Goal: Browse casually

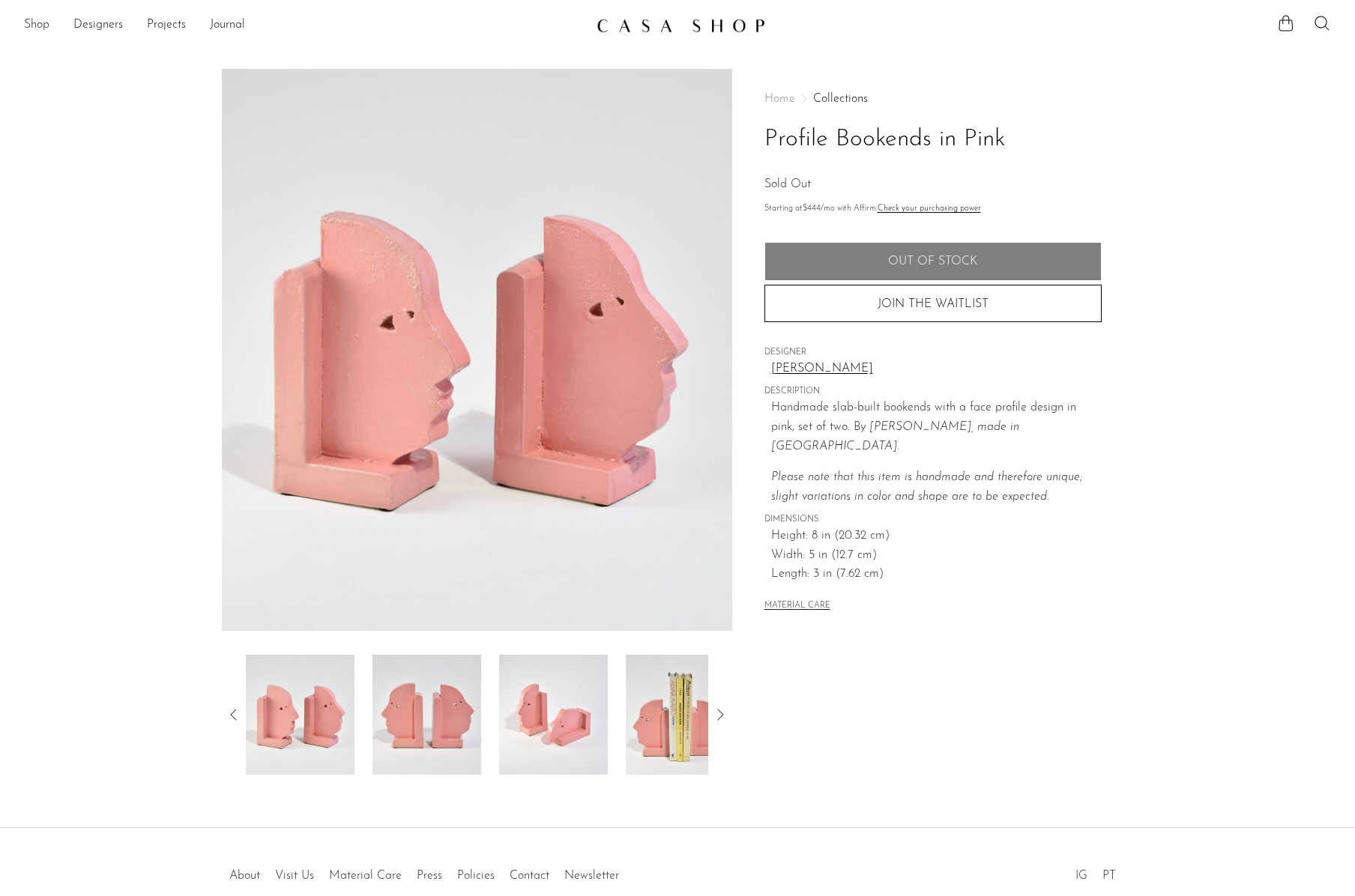
click at [45, 20] on link "Shop" at bounding box center [36, 25] width 25 height 19
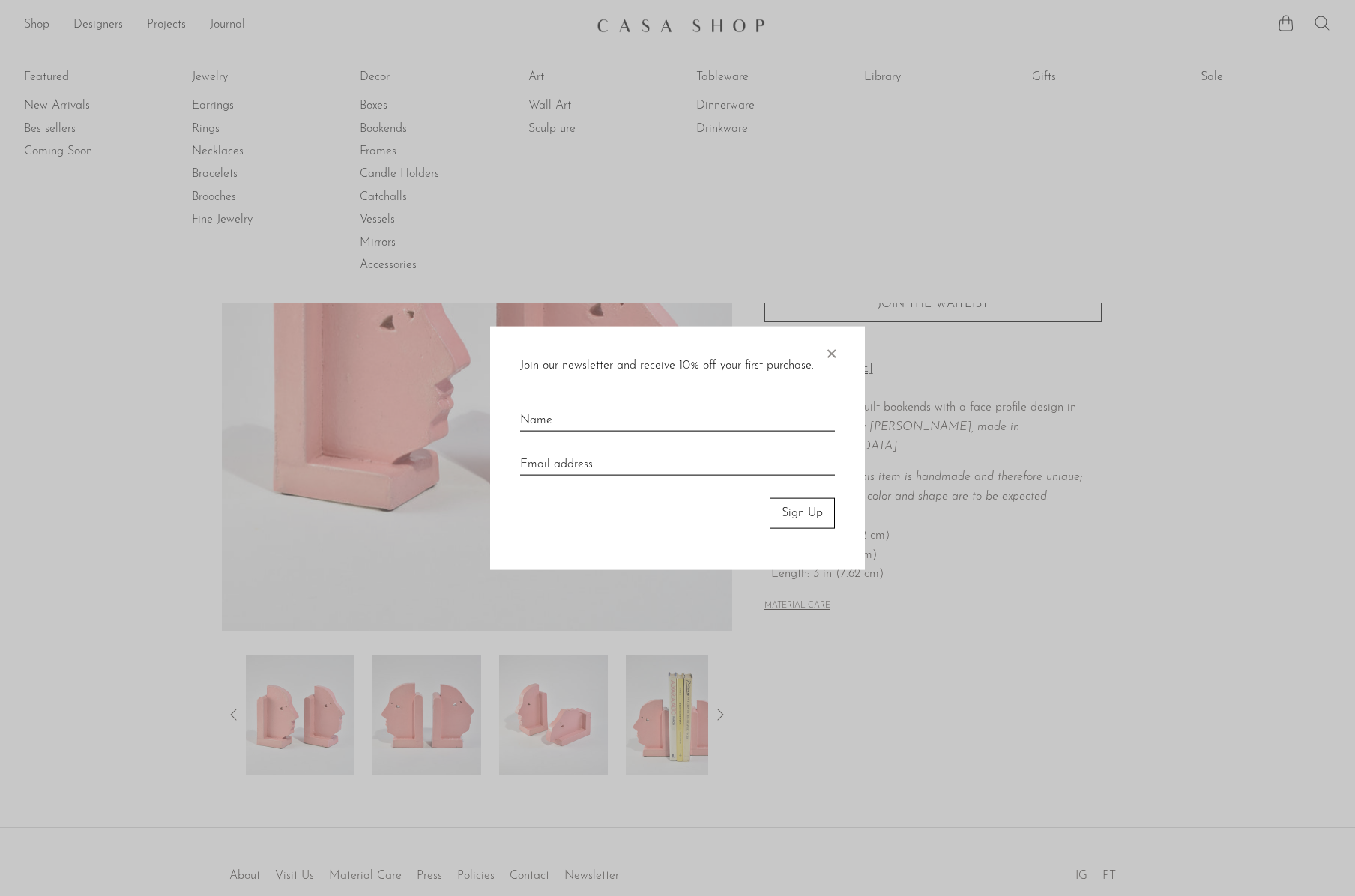
click at [380, 78] on div at bounding box center [677, 448] width 1355 height 896
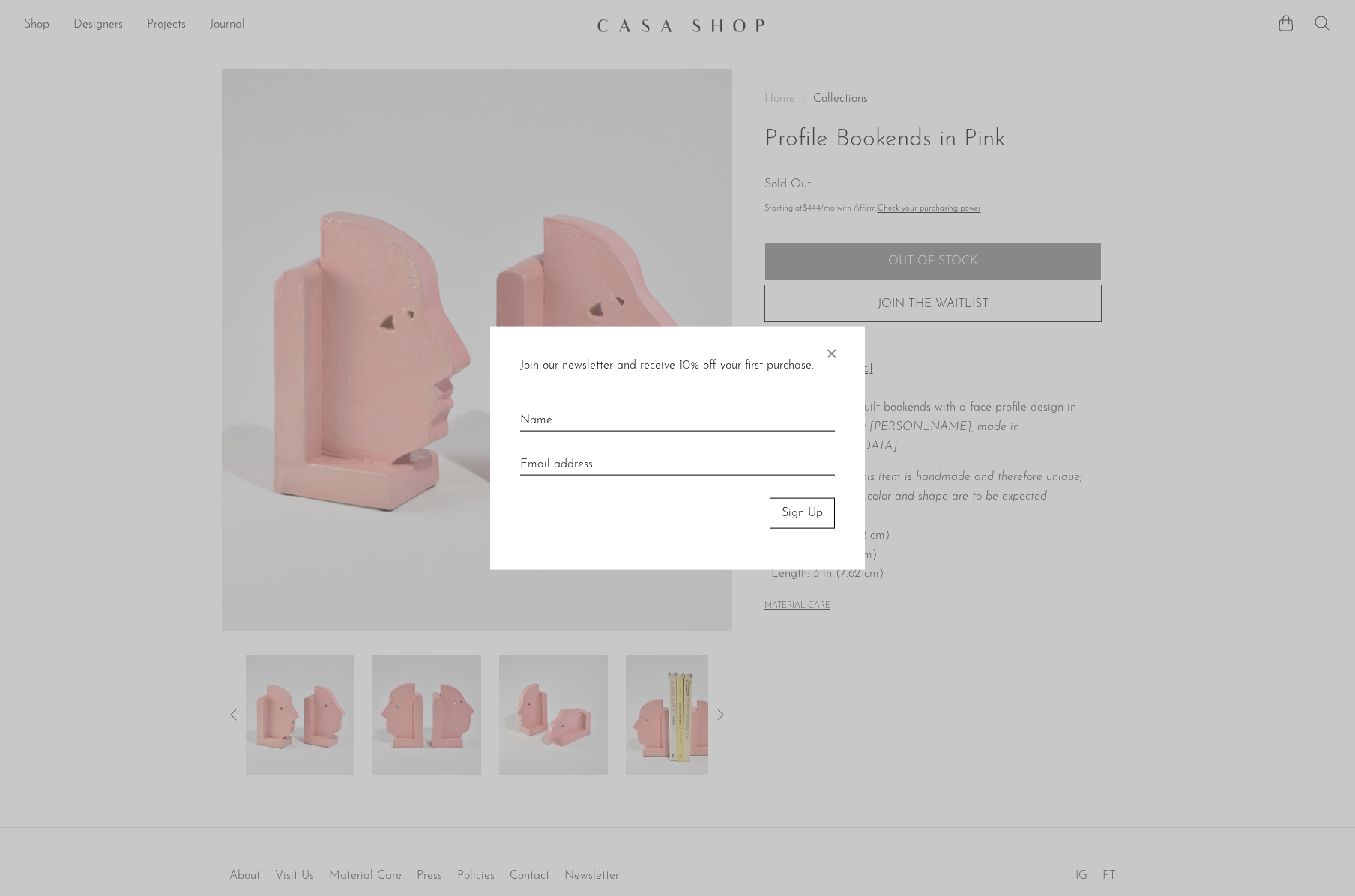
click at [840, 363] on div "Join our newsletter and receive 10% off your first purchase. × Sign Up" at bounding box center [678, 448] width 375 height 243
drag, startPoint x: 837, startPoint y: 355, endPoint x: 747, endPoint y: 307, distance: 102.0
click at [836, 355] on span "×" at bounding box center [831, 351] width 15 height 48
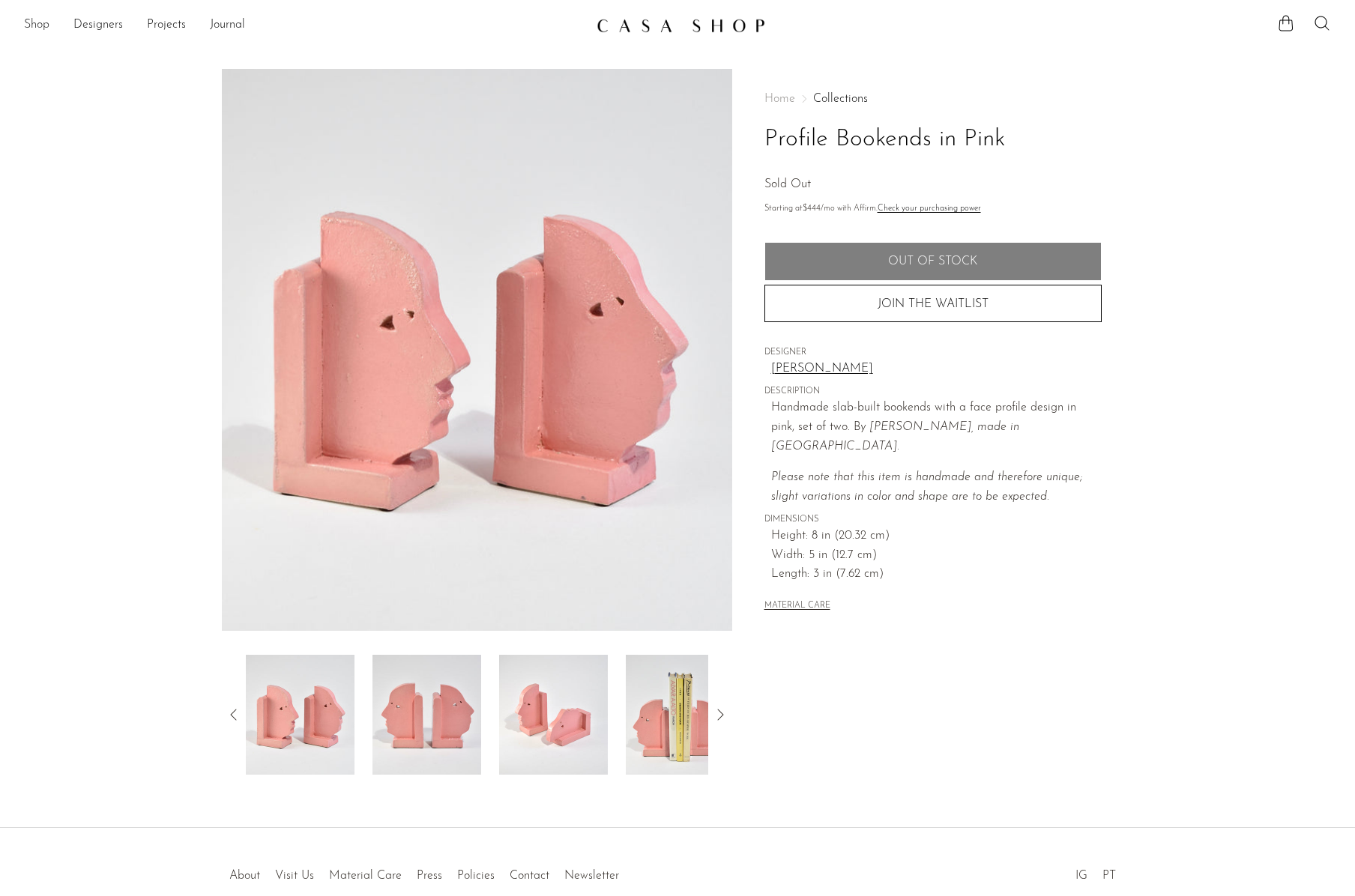
click at [39, 21] on link "Shop" at bounding box center [36, 25] width 25 height 19
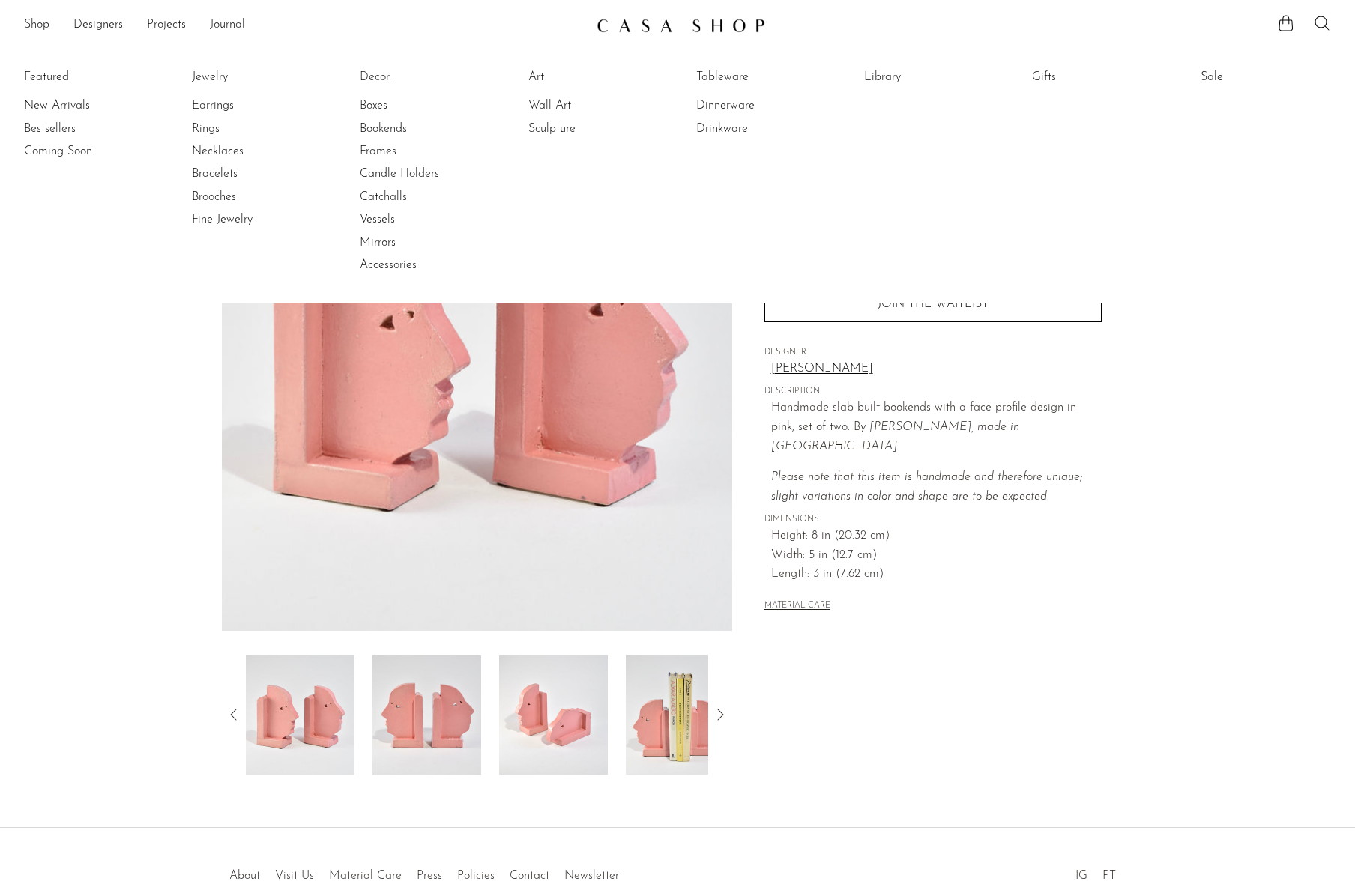
click at [375, 82] on link "Decor" at bounding box center [415, 77] width 112 height 17
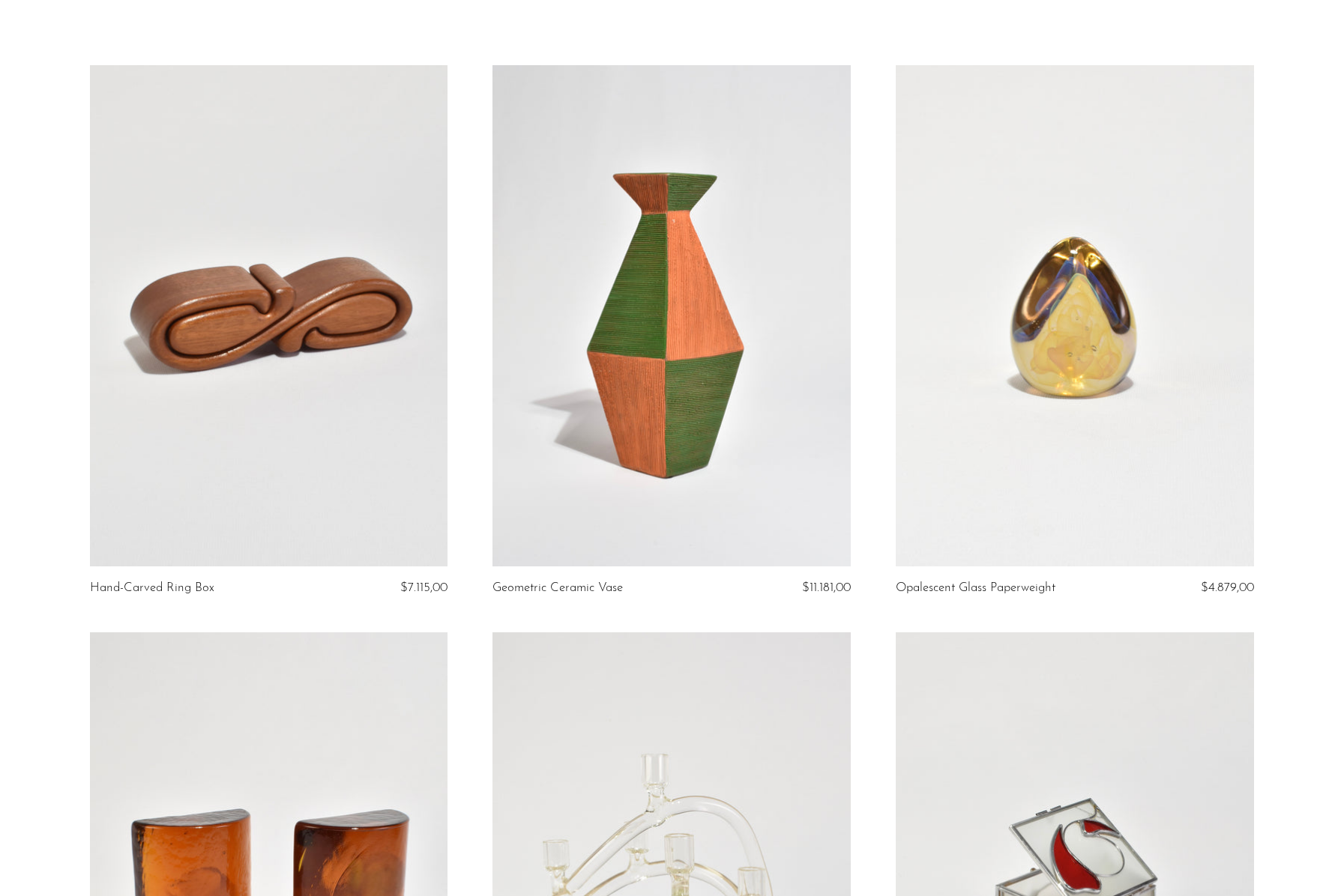
scroll to position [149, 0]
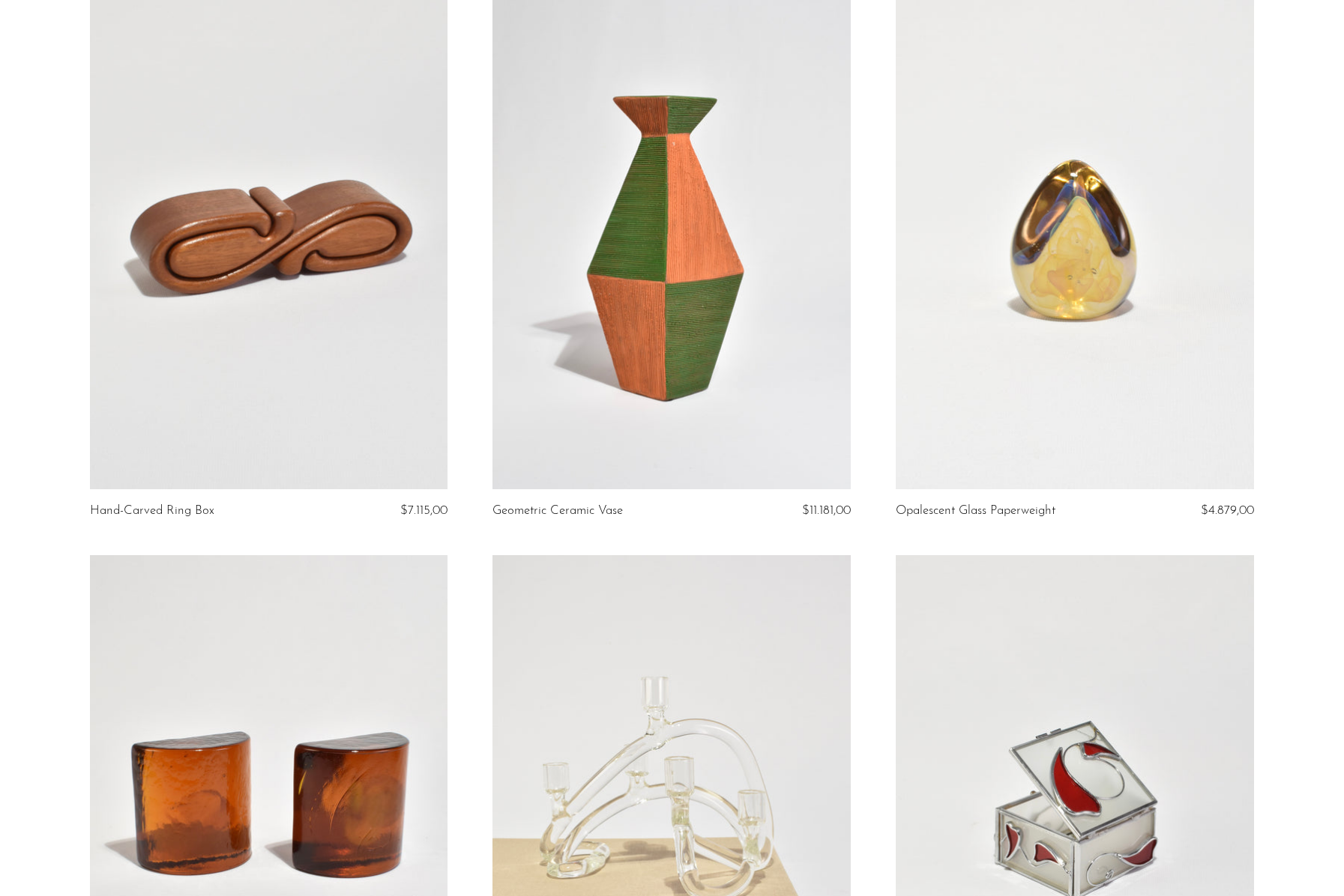
click at [894, 301] on article "Opalescent Glass Paperweight $4.879,00" at bounding box center [1075, 271] width 403 height 567
click at [974, 284] on link at bounding box center [1076, 239] width 359 height 501
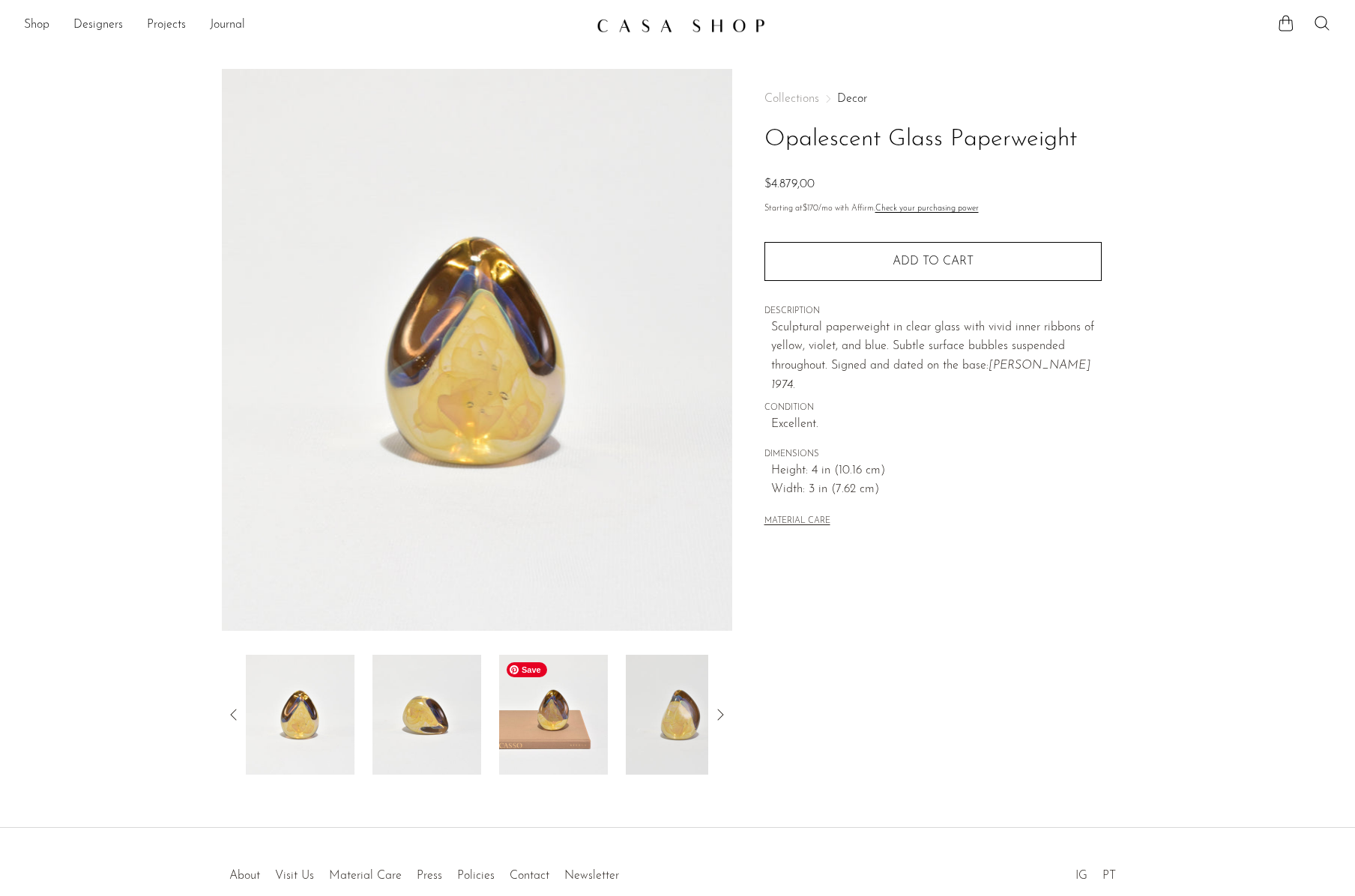
click at [516, 721] on img at bounding box center [554, 714] width 109 height 120
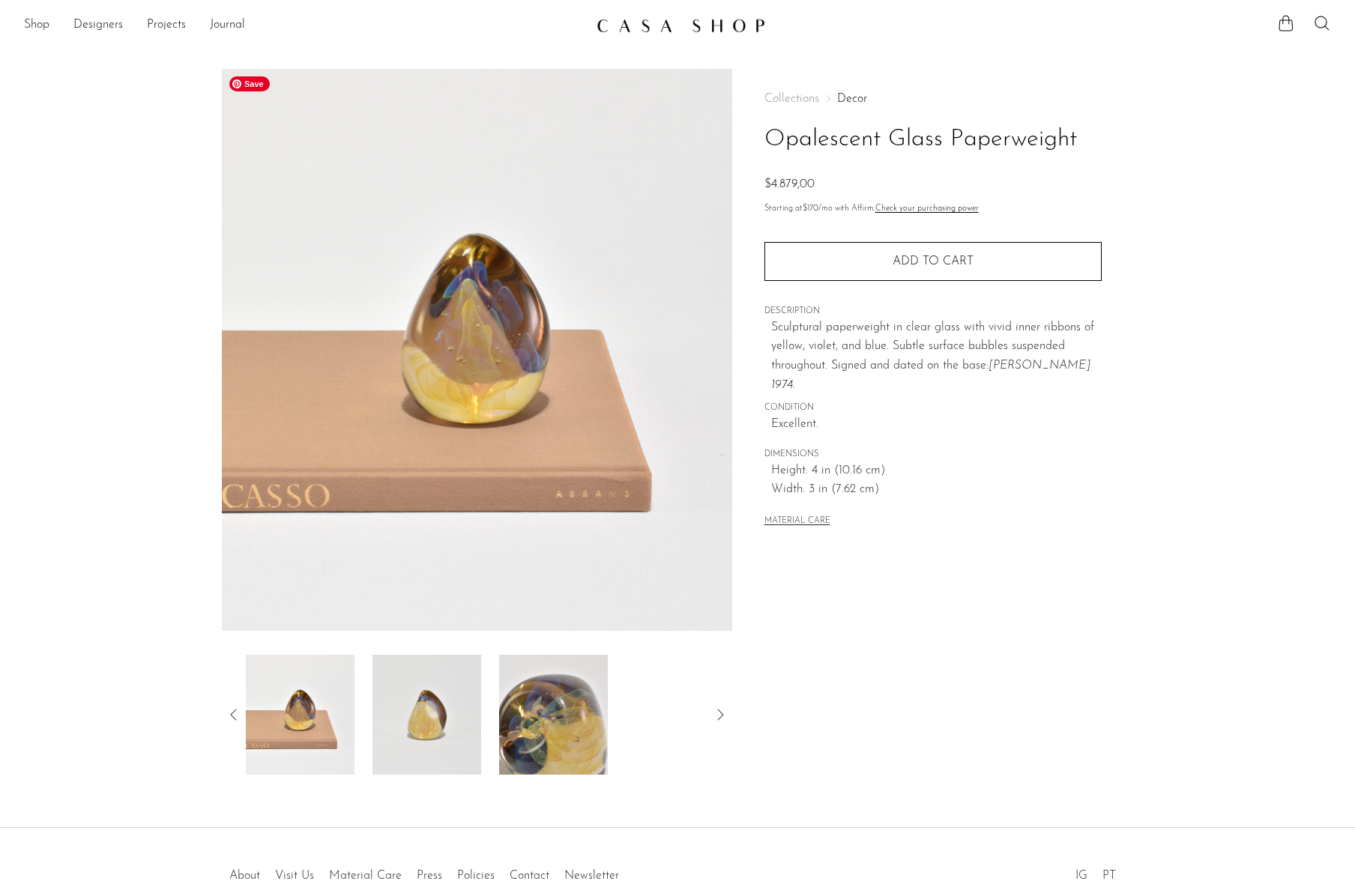
drag, startPoint x: 340, startPoint y: 183, endPoint x: 329, endPoint y: 186, distance: 11.4
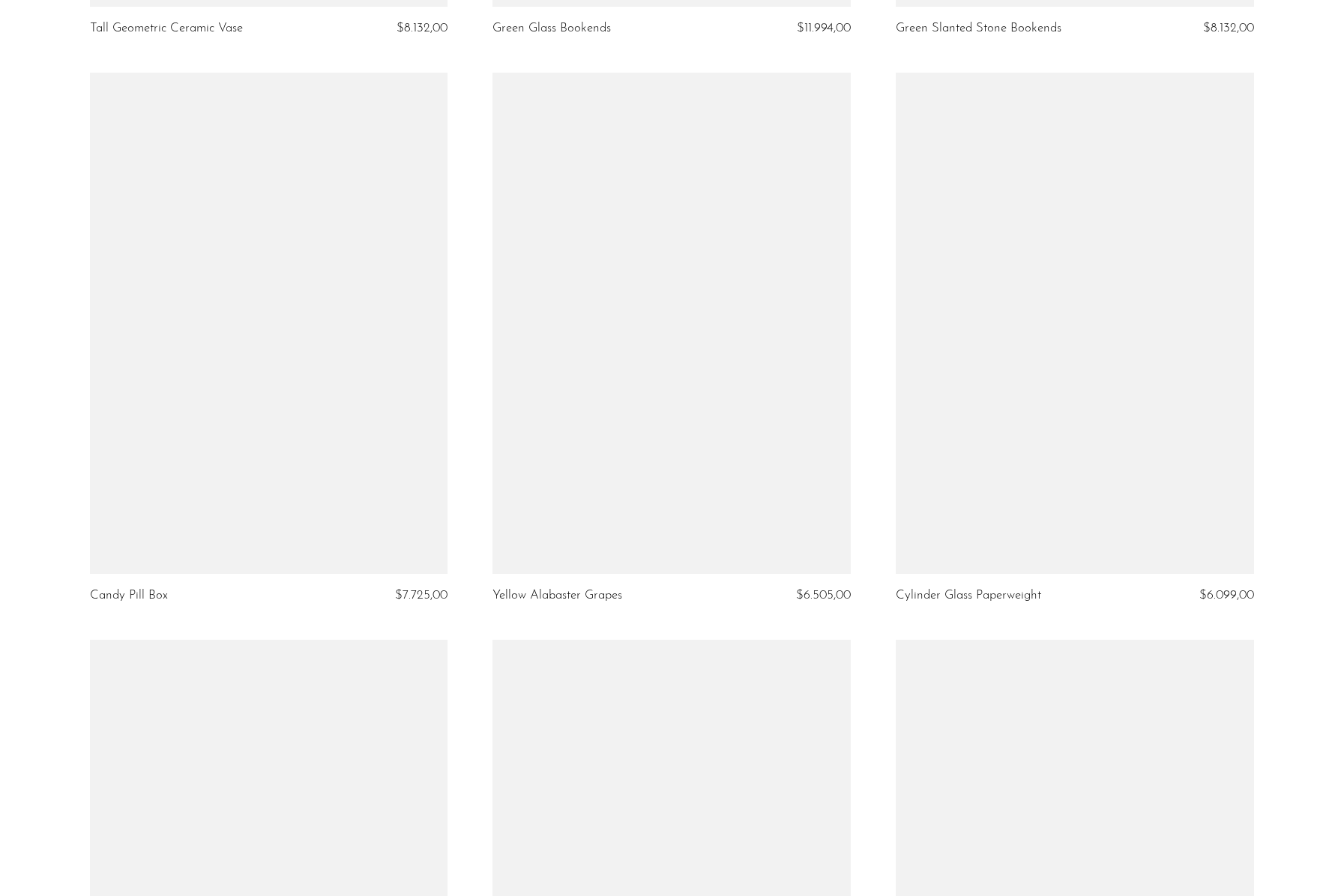
scroll to position [5696, 0]
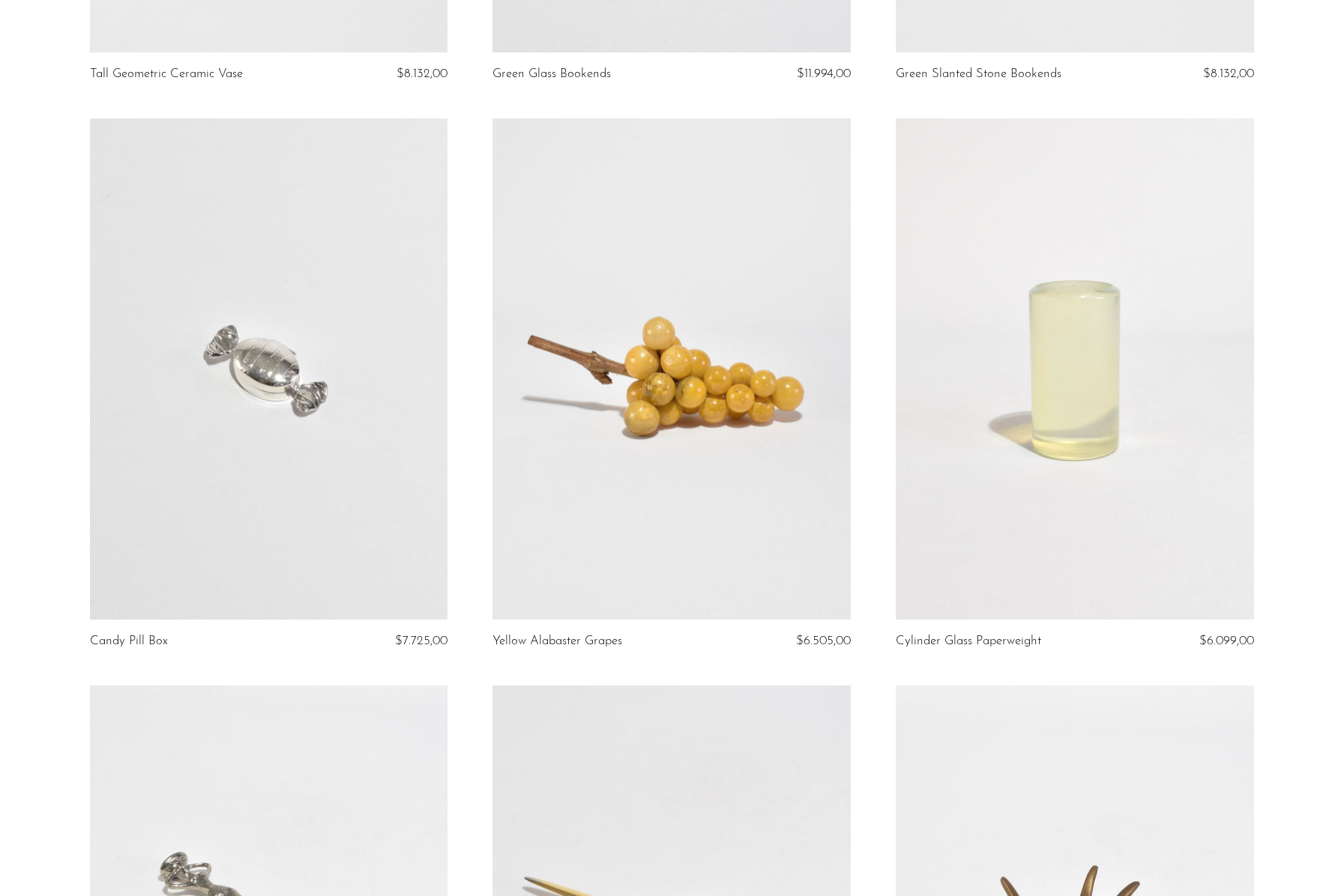
click at [1037, 397] on link at bounding box center [1076, 370] width 359 height 501
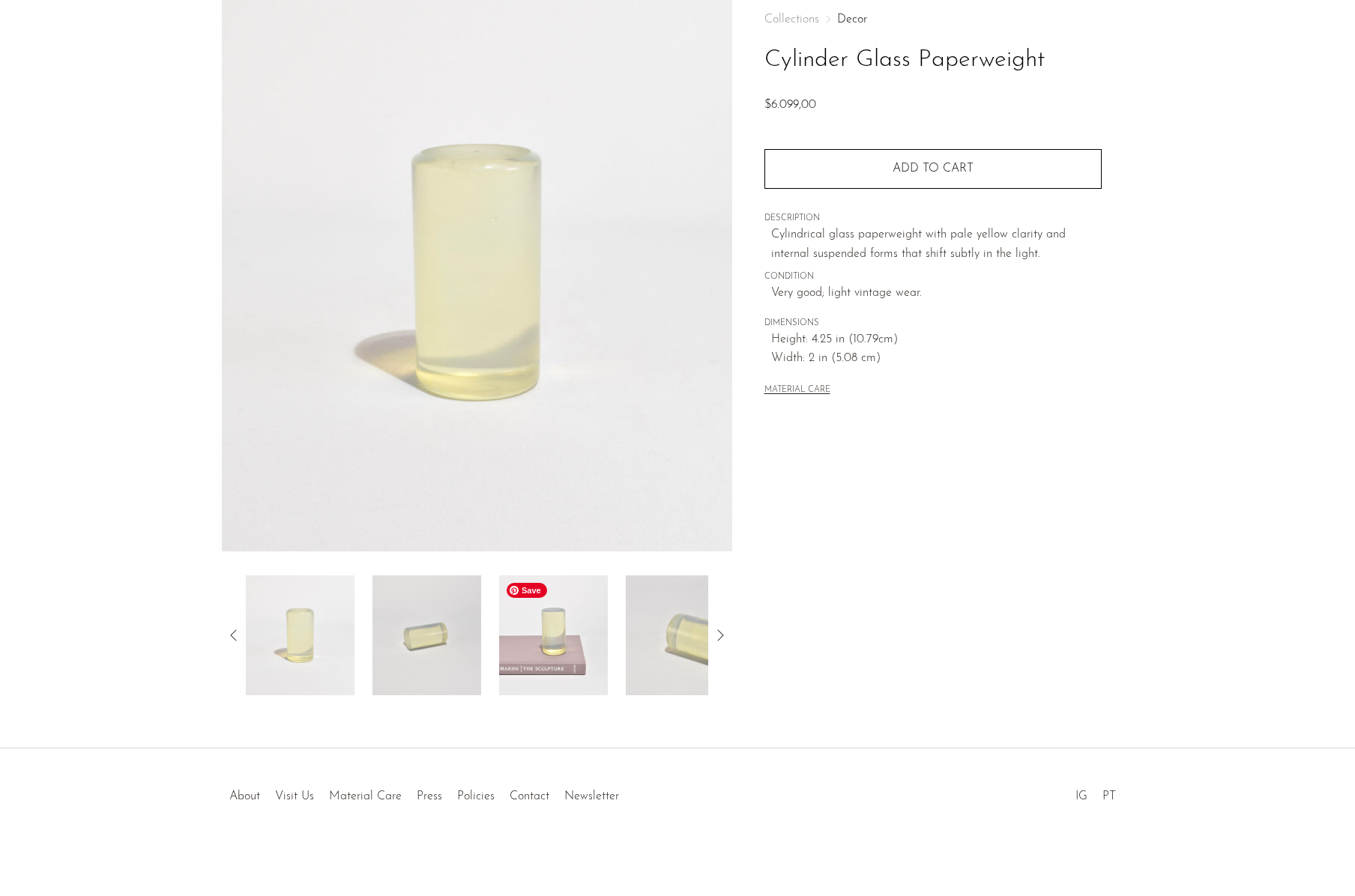
click at [549, 620] on img at bounding box center [554, 635] width 109 height 120
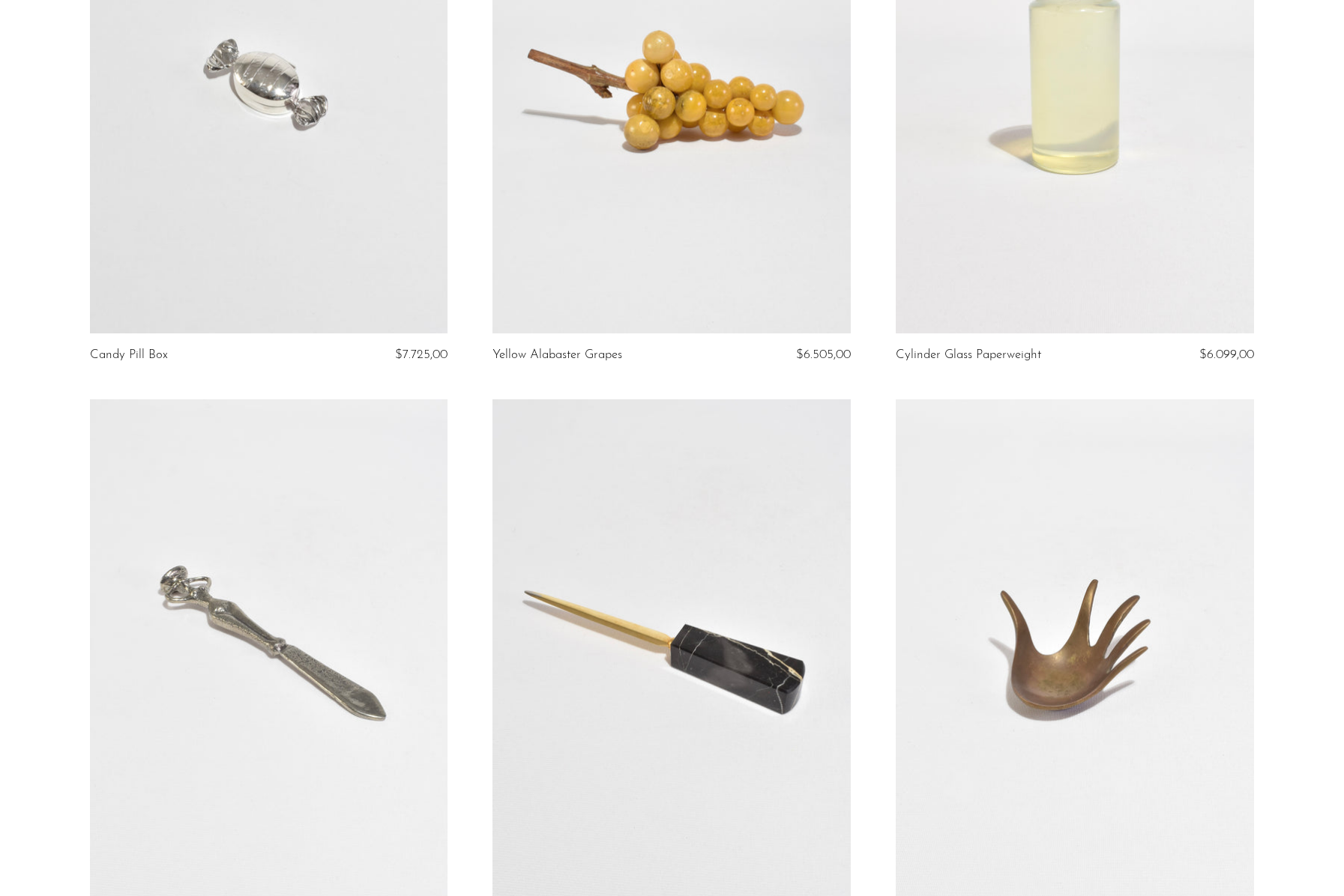
scroll to position [6221, 0]
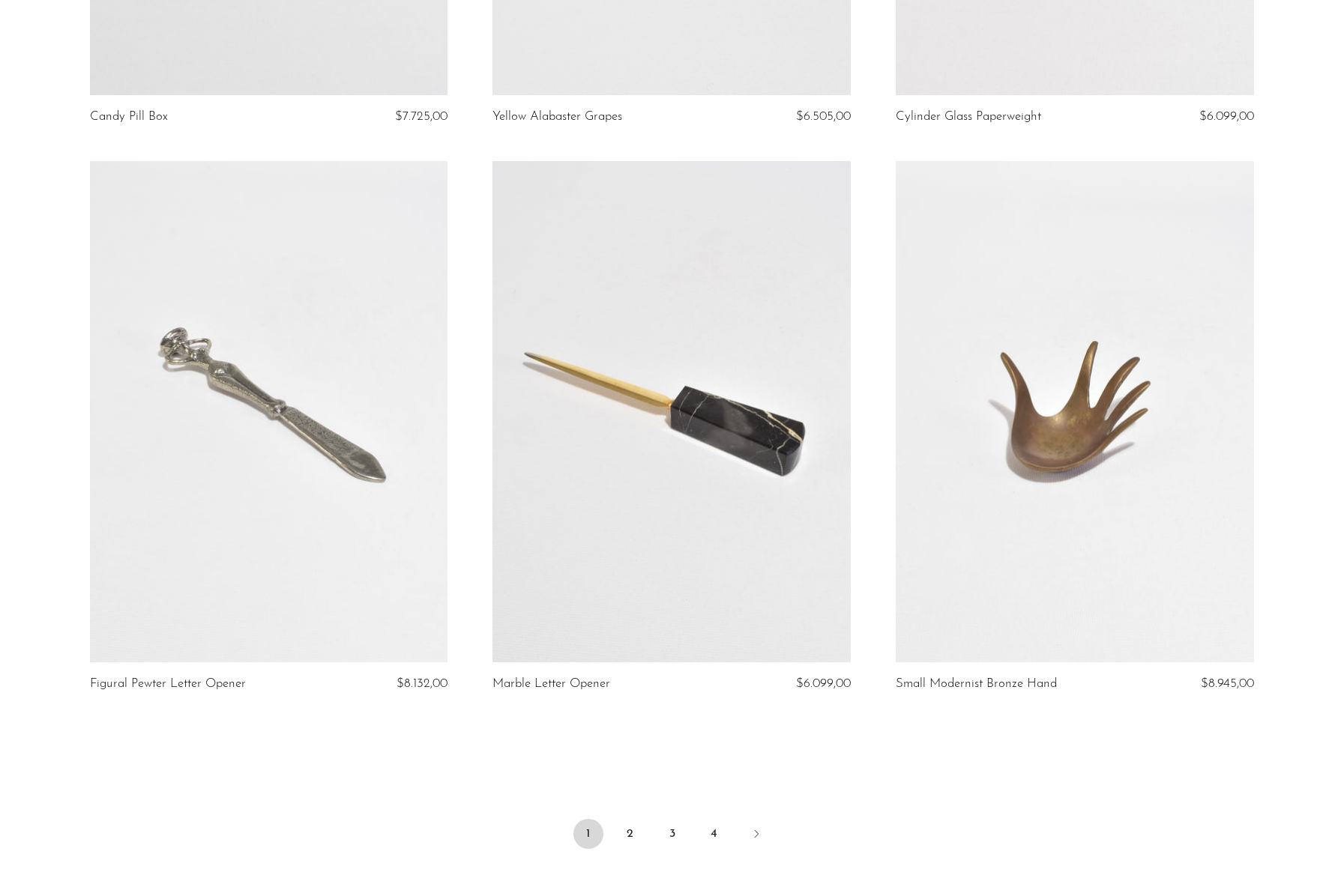
click at [1041, 547] on link at bounding box center [1076, 412] width 359 height 501
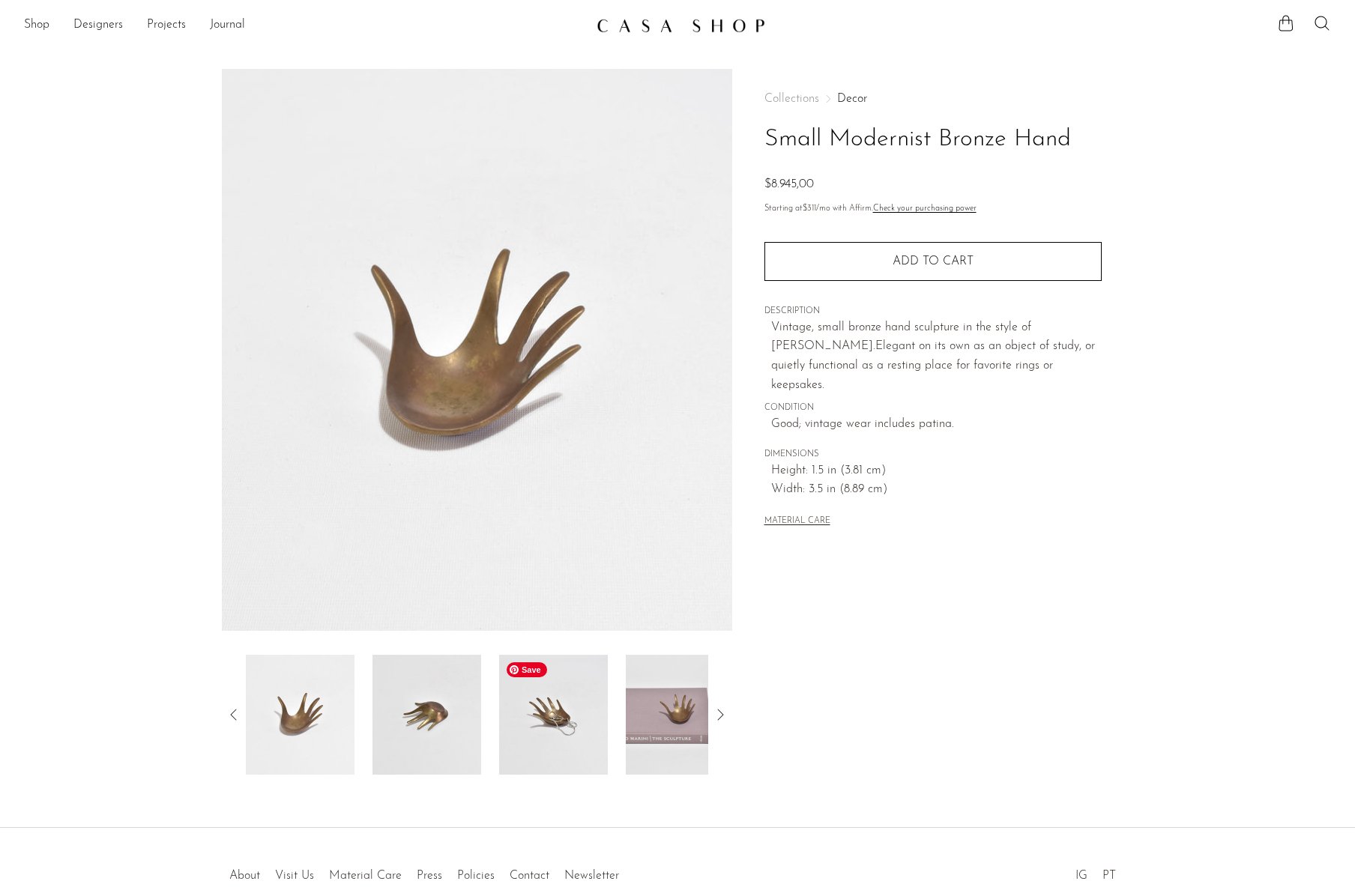
click at [573, 716] on img at bounding box center [554, 714] width 109 height 120
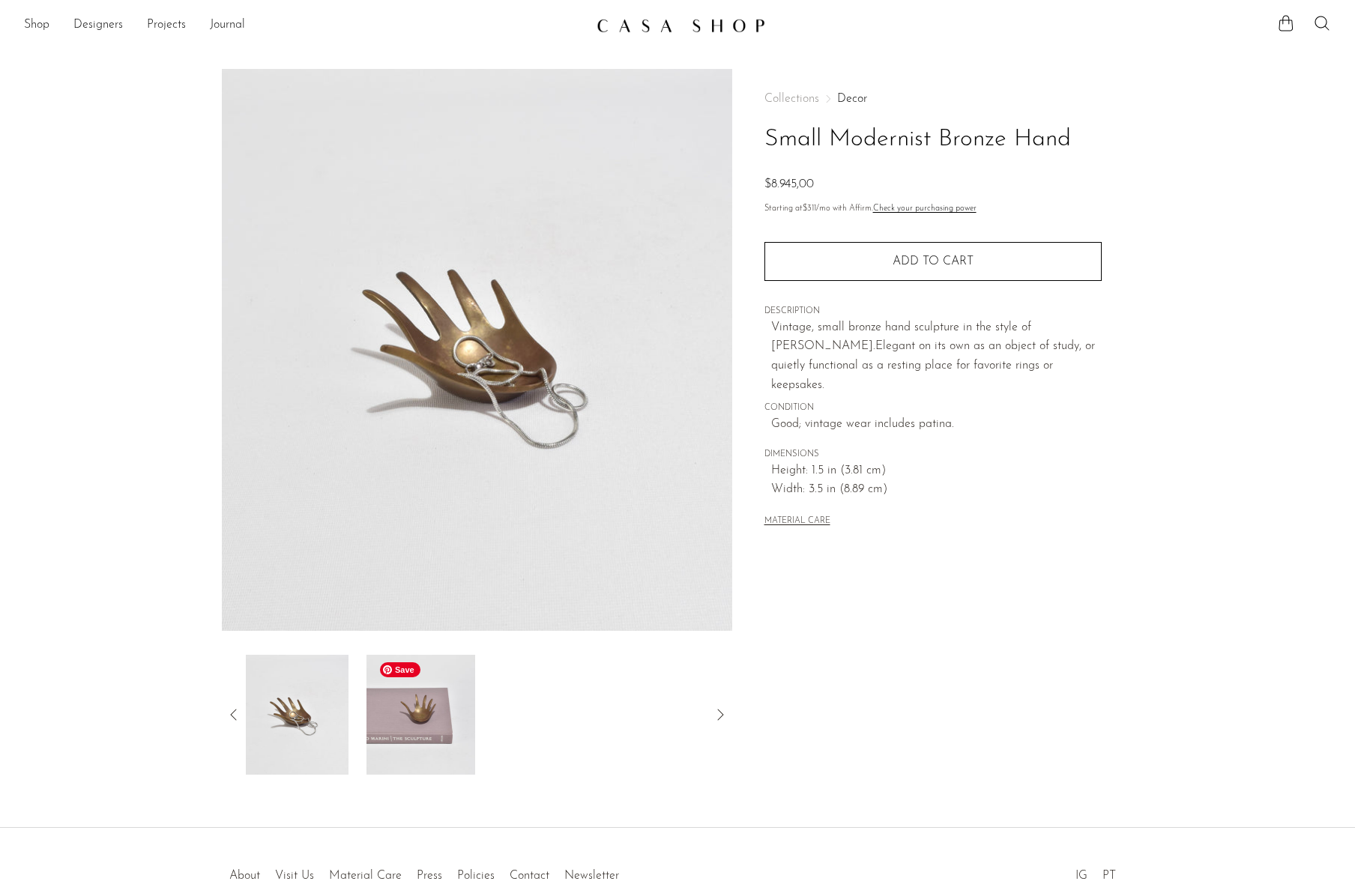
click at [425, 752] on img at bounding box center [421, 714] width 109 height 120
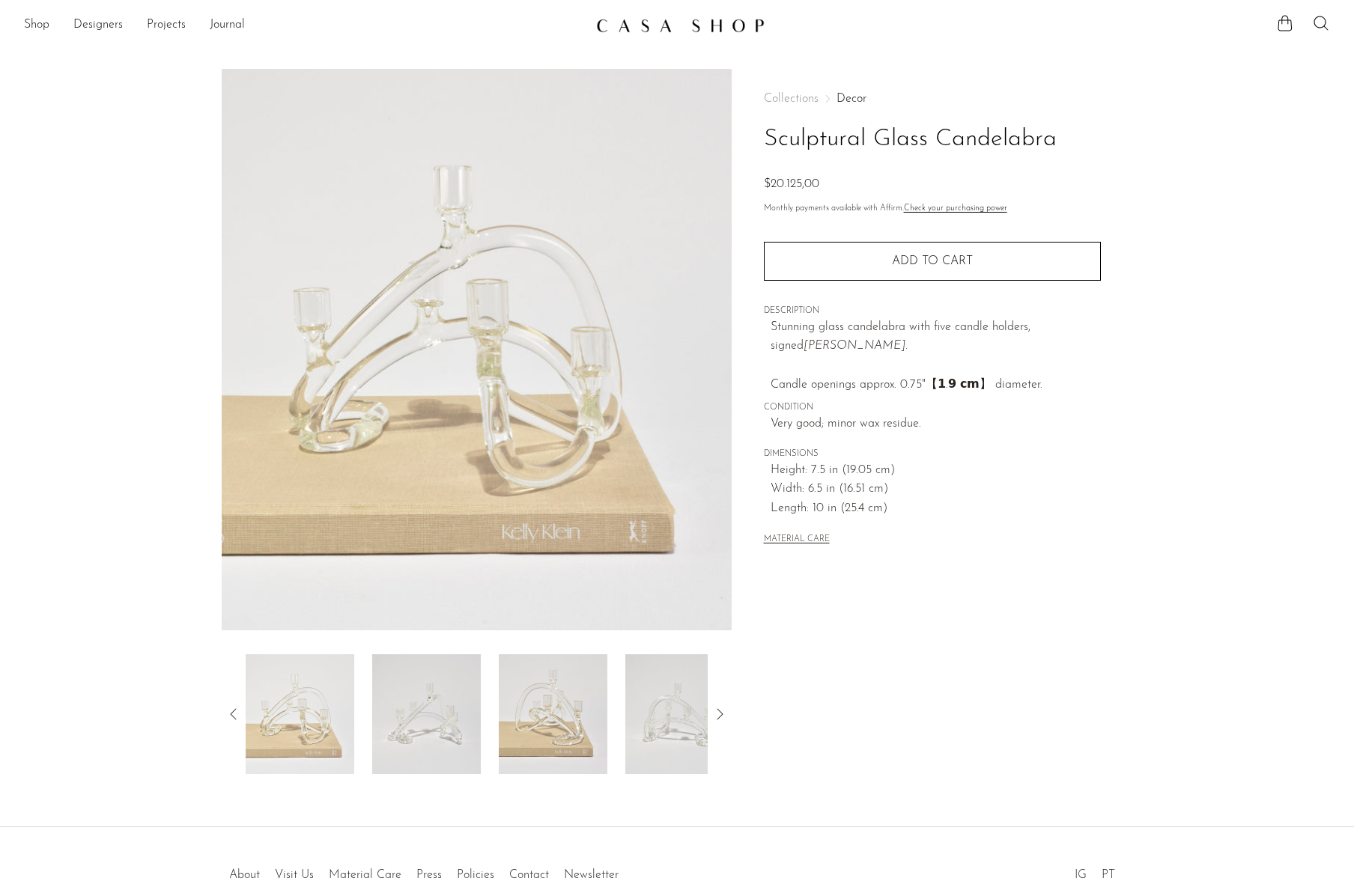
click at [144, 783] on div "Sculptural Glass Candelabra $20.125,00" at bounding box center [677, 448] width 1354 height 759
click at [573, 718] on img at bounding box center [553, 713] width 109 height 120
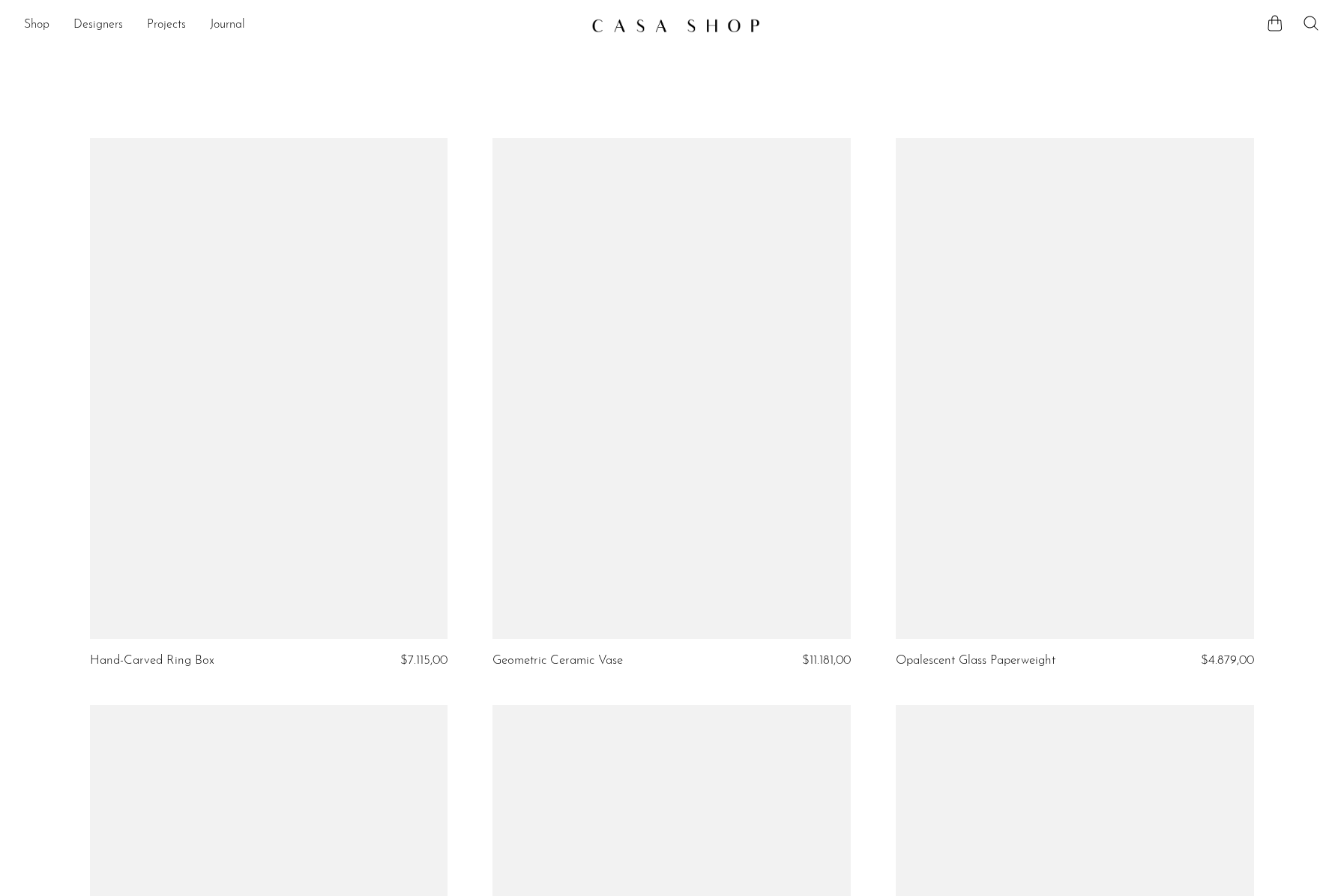
scroll to position [6221, 0]
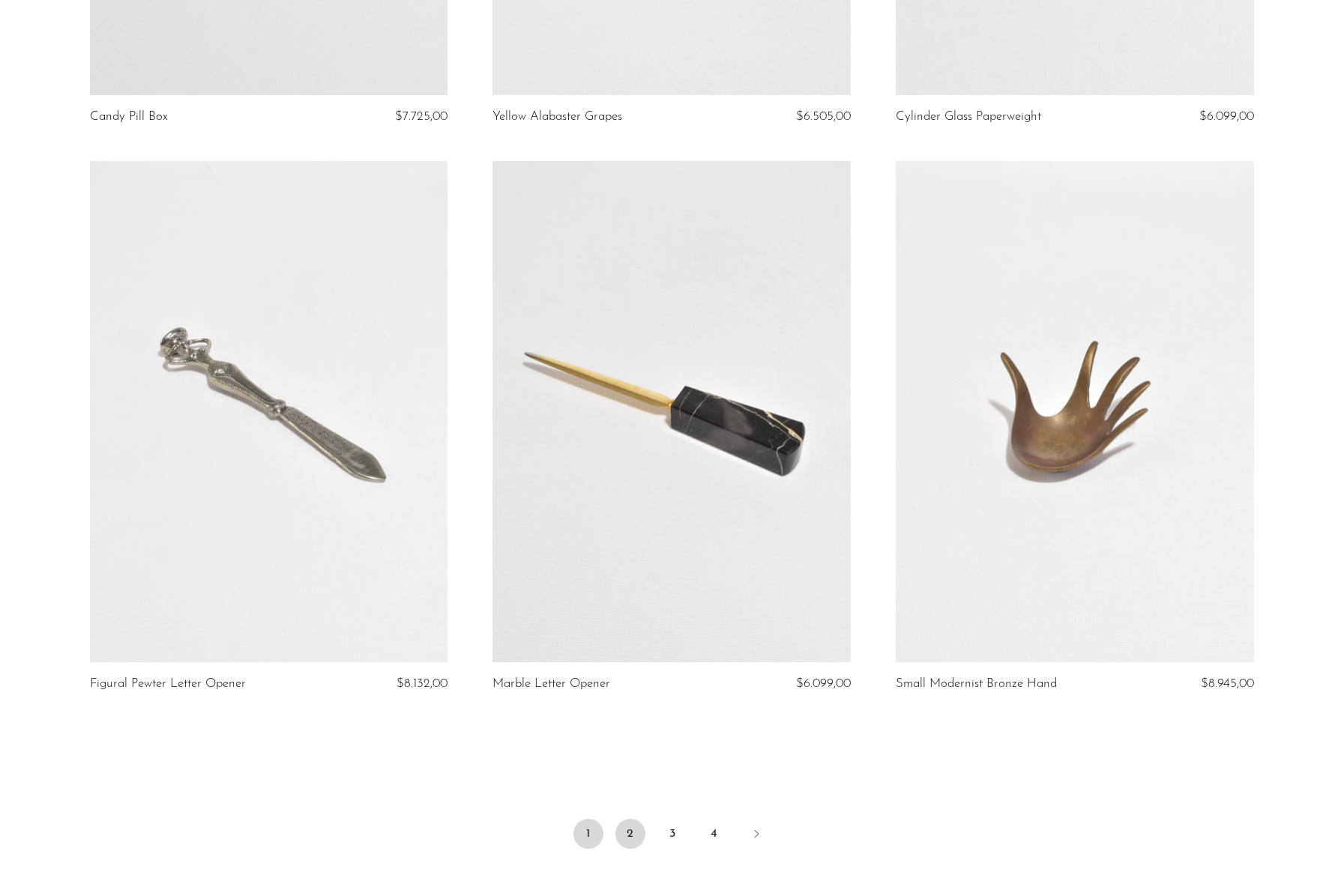
click at [628, 839] on link "2" at bounding box center [631, 834] width 30 height 30
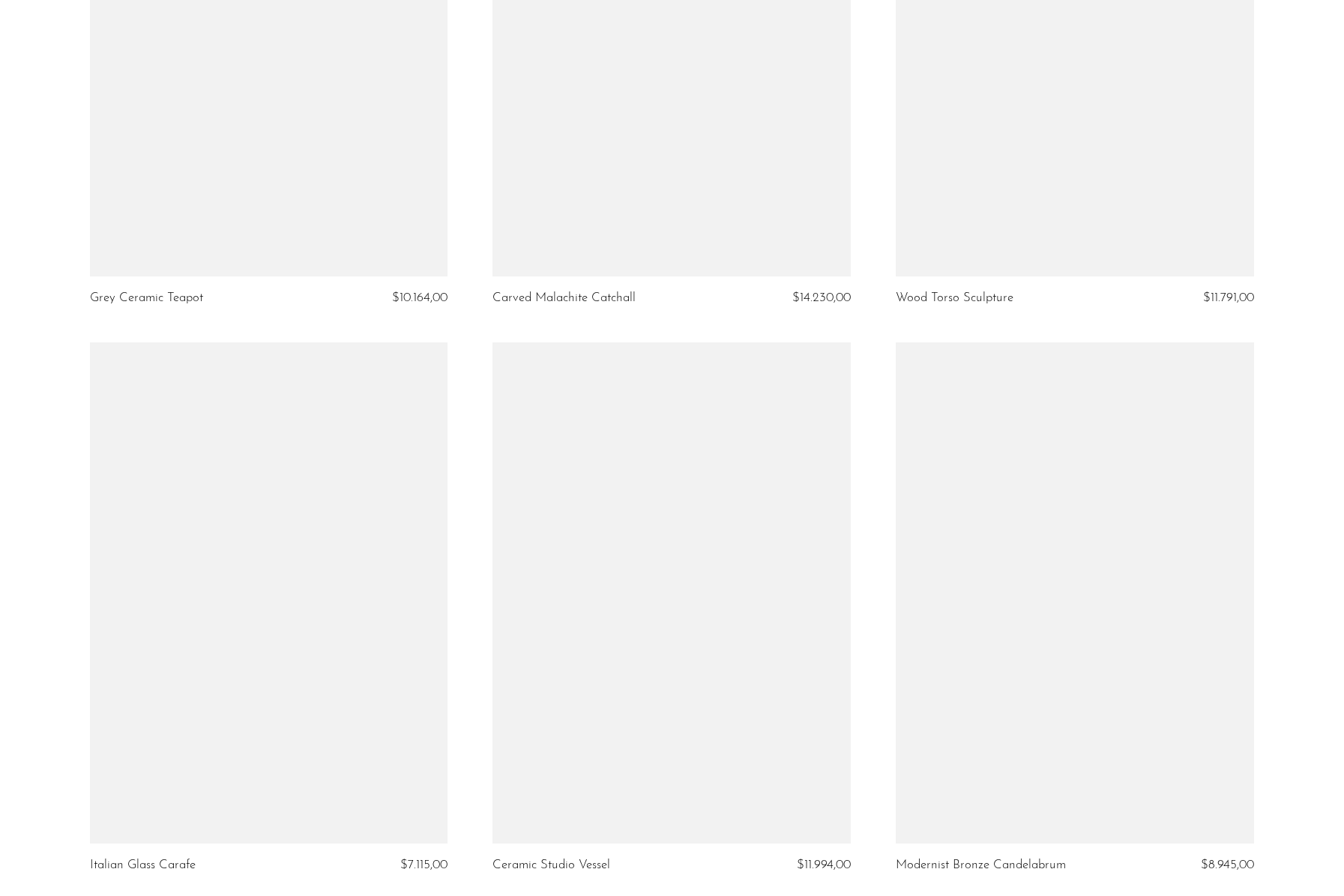
scroll to position [6402, 0]
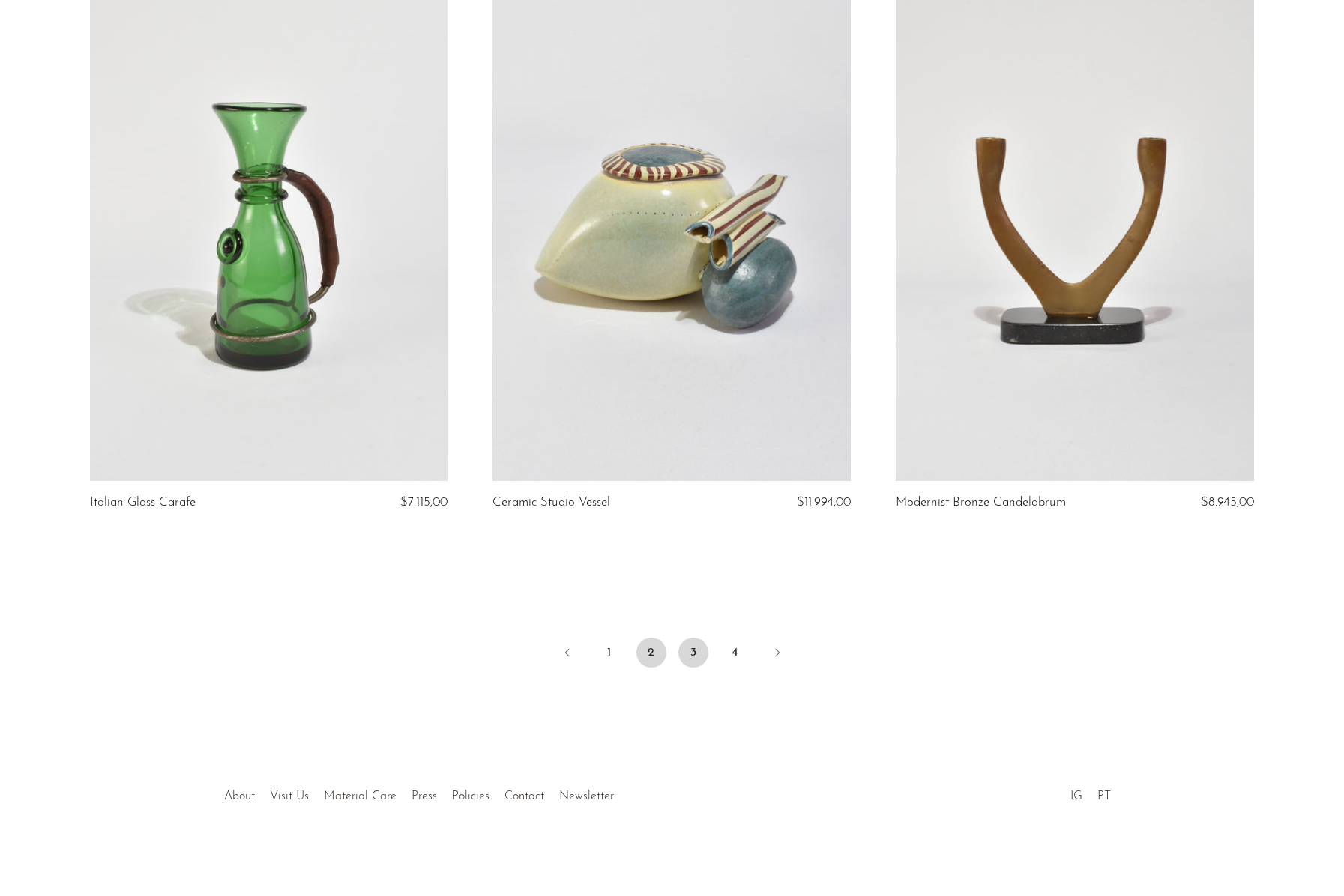
click at [699, 642] on link "3" at bounding box center [694, 653] width 30 height 30
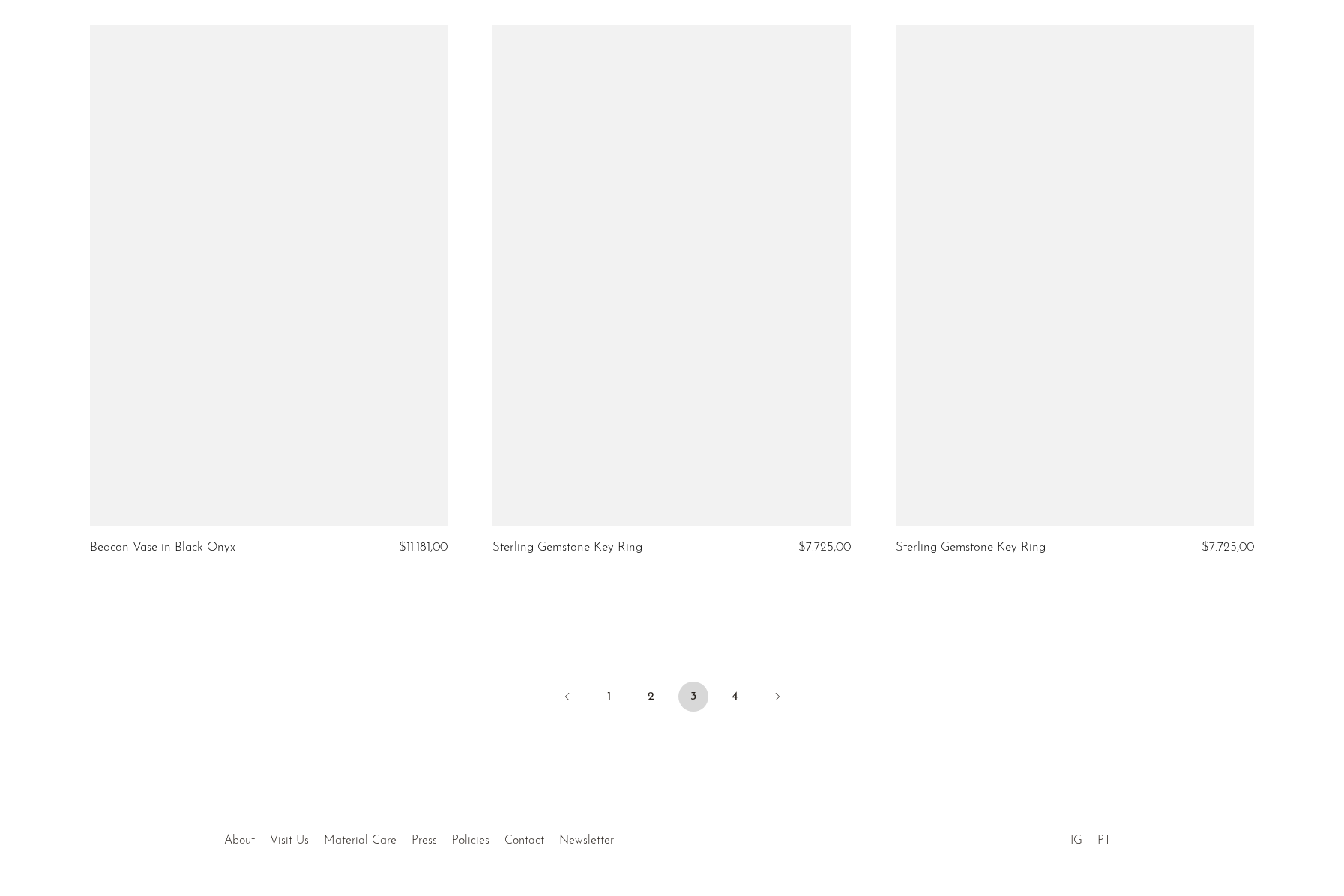
scroll to position [6420, 0]
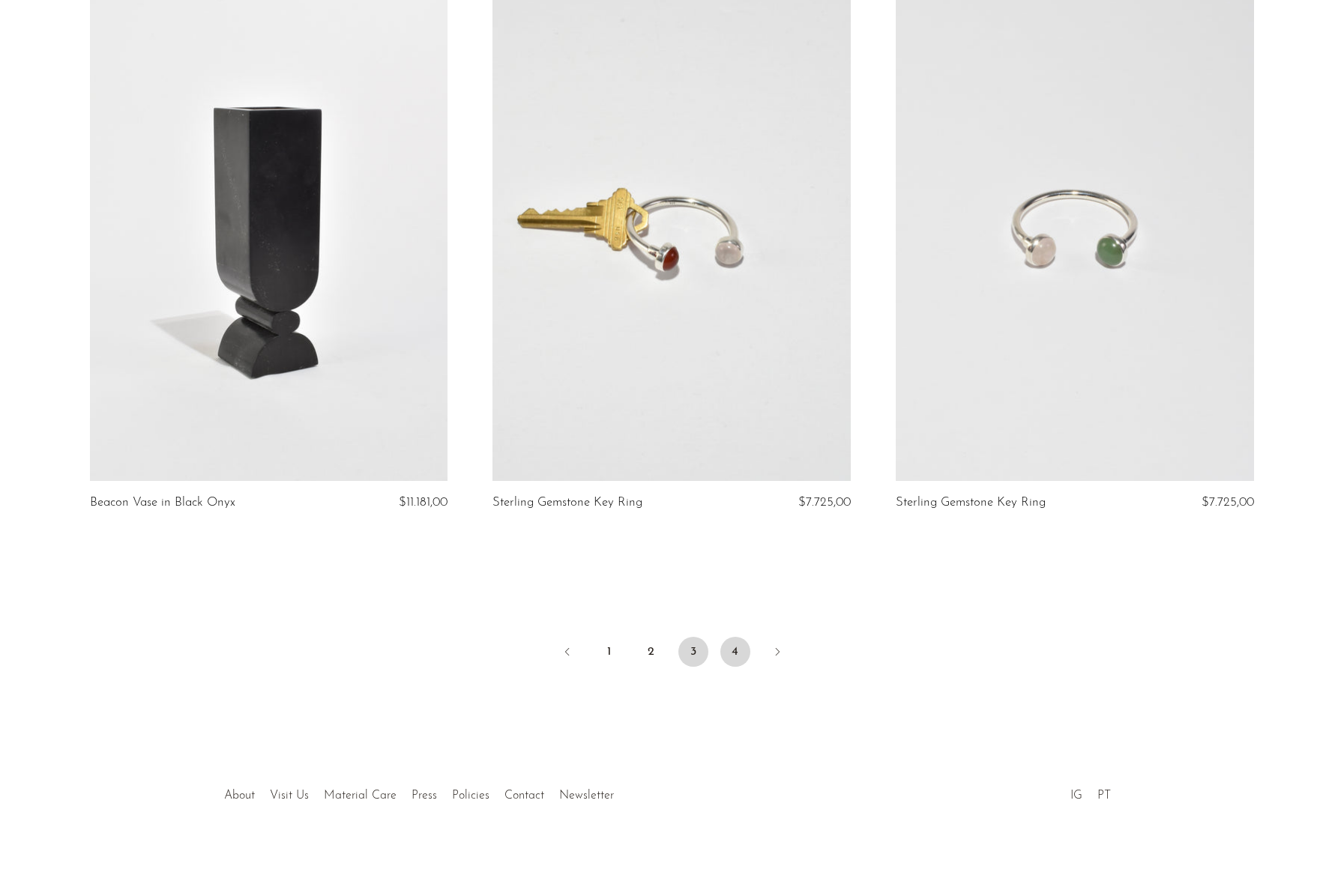
click at [729, 664] on link "4" at bounding box center [736, 652] width 30 height 30
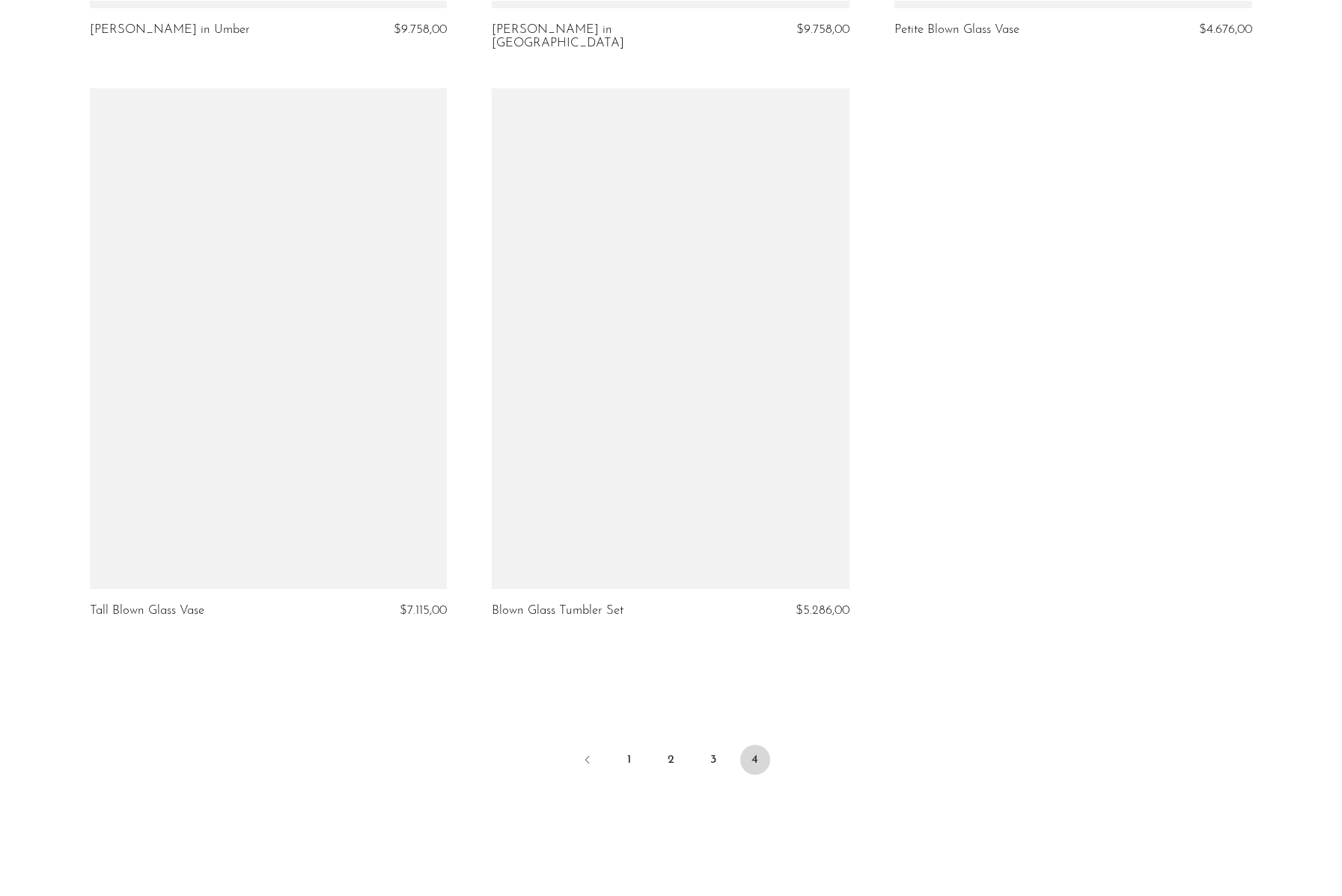
scroll to position [3594, 0]
